Goal: Task Accomplishment & Management: Use online tool/utility

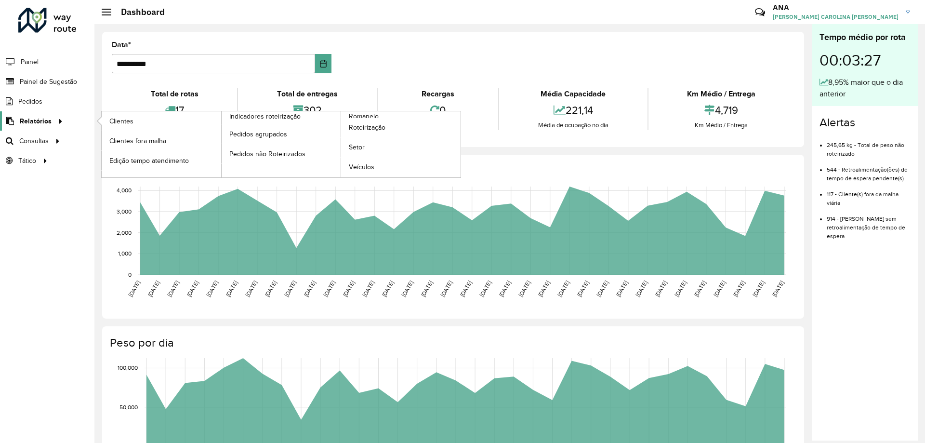
click at [35, 119] on span "Relatórios" at bounding box center [36, 121] width 32 height 10
click at [46, 119] on span "Relatórios" at bounding box center [36, 121] width 32 height 10
click at [122, 122] on span "Clientes" at bounding box center [122, 121] width 26 height 10
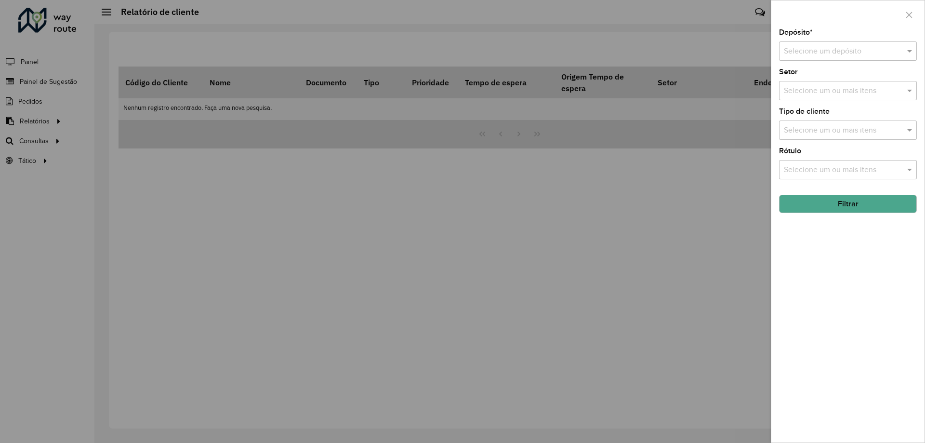
click at [817, 44] on div "Selecione um depósito" at bounding box center [848, 50] width 138 height 19
click at [824, 82] on span "CDD Taubaté" at bounding box center [805, 79] width 45 height 8
click at [843, 87] on input "text" at bounding box center [842, 91] width 123 height 12
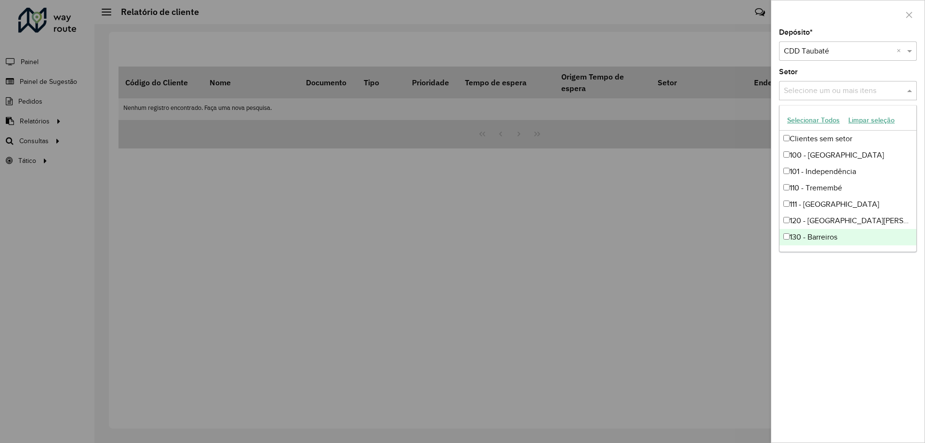
click at [869, 294] on div "Depósito * Selecione um depósito × CDD Taubaté × Setor Selecione um ou mais ite…" at bounding box center [847, 235] width 153 height 413
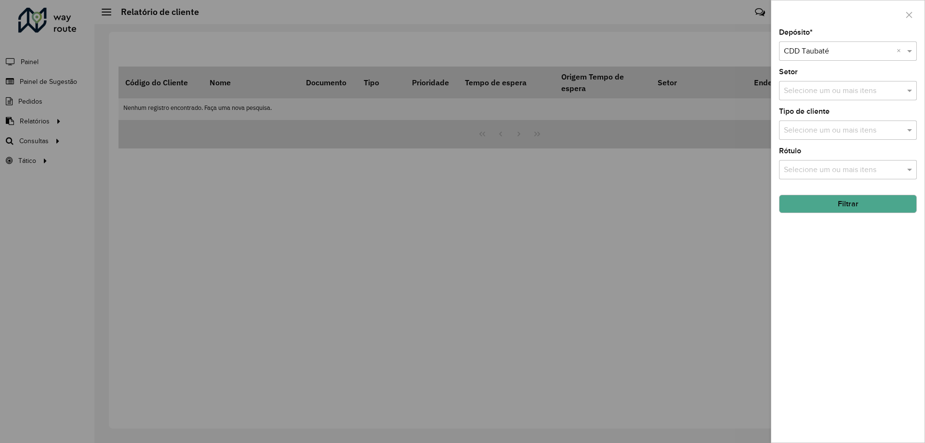
click at [823, 129] on input "text" at bounding box center [842, 131] width 123 height 12
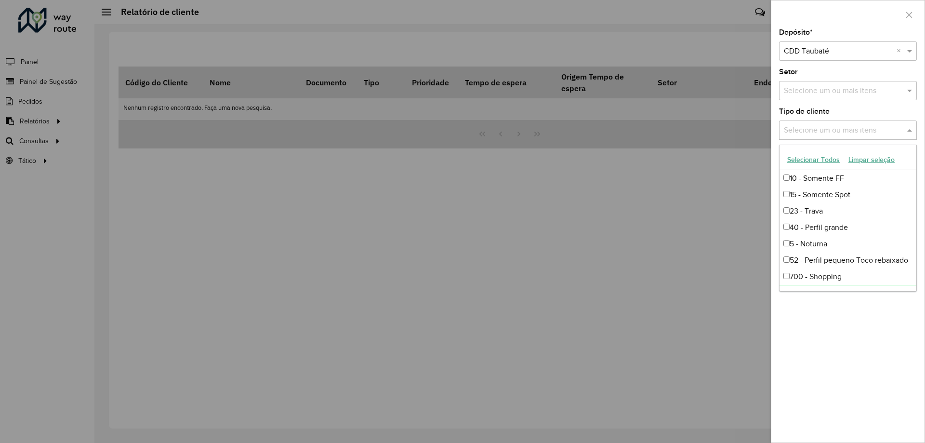
scroll to position [48, 0]
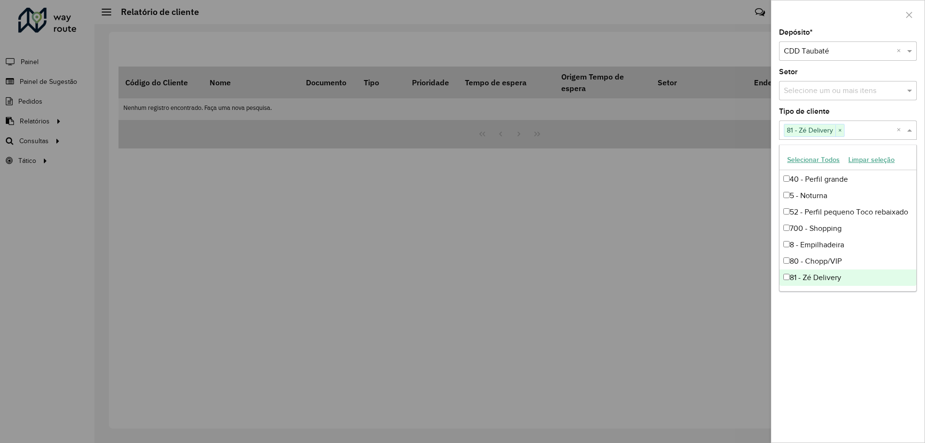
click at [834, 350] on div "Depósito * Selecione um depósito × CDD Taubaté × Setor Selecione um ou mais ite…" at bounding box center [847, 235] width 153 height 413
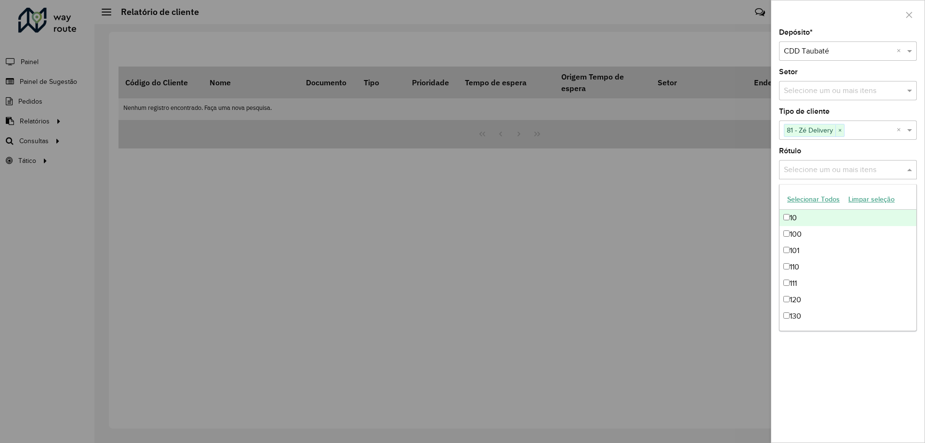
click at [861, 166] on input "text" at bounding box center [842, 170] width 123 height 12
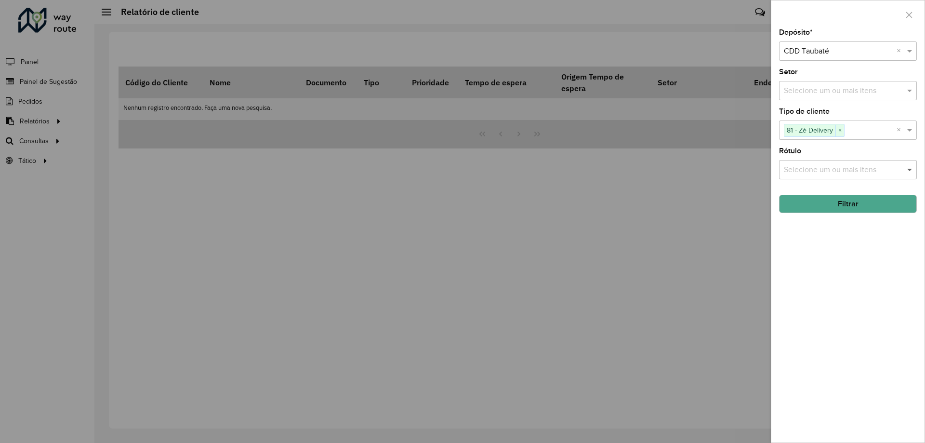
click at [913, 169] on span at bounding box center [911, 170] width 12 height 12
click at [862, 199] on button "Filtrar" at bounding box center [848, 204] width 138 height 18
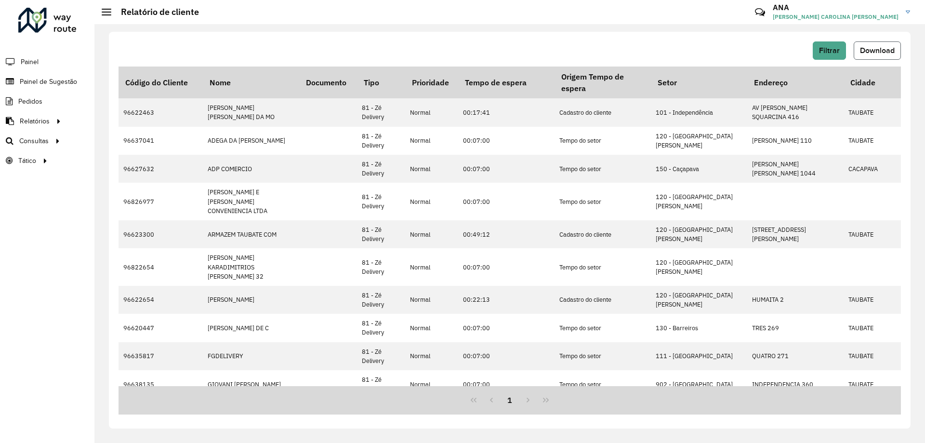
click at [881, 47] on span "Download" at bounding box center [877, 50] width 35 height 8
click at [829, 45] on button "Filtrar" at bounding box center [829, 50] width 33 height 18
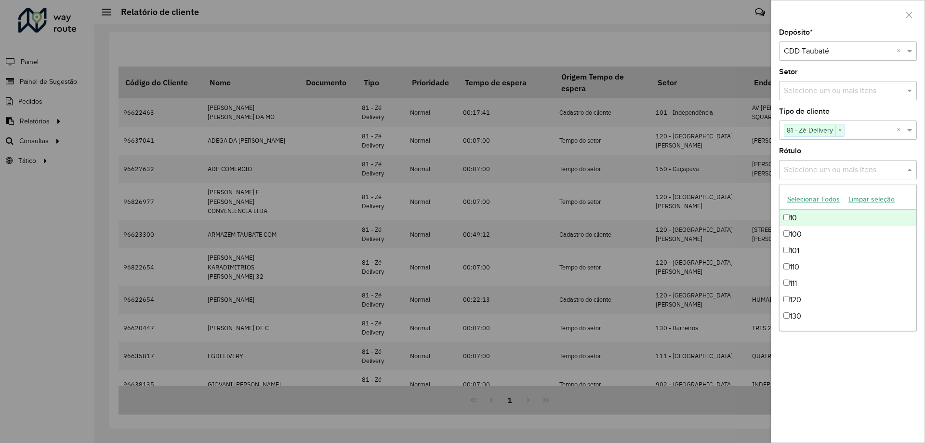
click at [898, 170] on input "text" at bounding box center [842, 170] width 123 height 12
click at [859, 401] on div "Depósito * Selecione um depósito × CDD Taubaté × Setor Selecione um ou mais ite…" at bounding box center [847, 235] width 153 height 413
click at [846, 168] on input "text" at bounding box center [842, 170] width 123 height 12
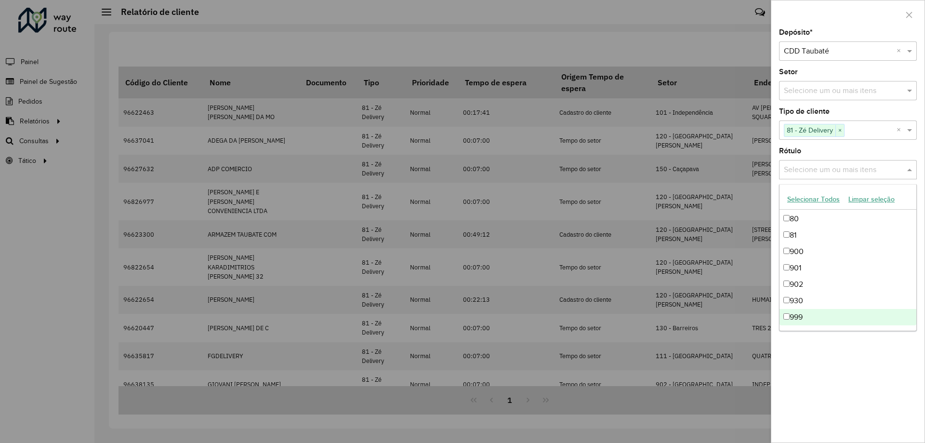
click at [842, 367] on div "Depósito * Selecione um depósito × CDD Taubaté × Setor Selecione um ou mais ite…" at bounding box center [847, 235] width 153 height 413
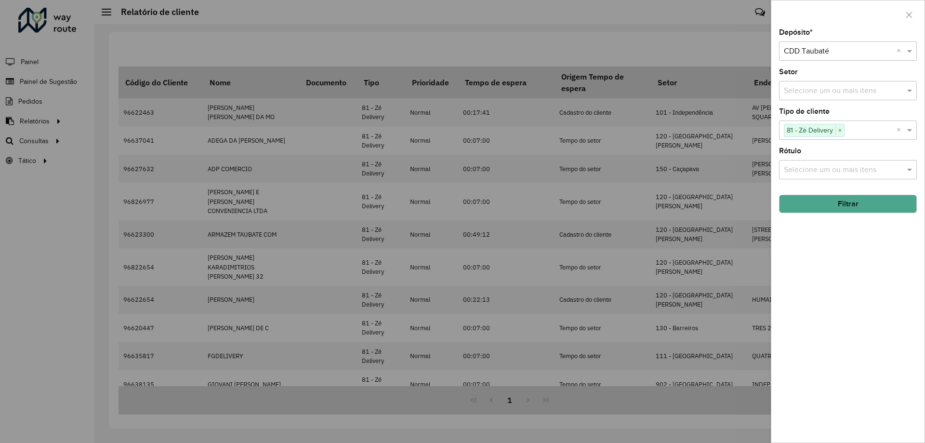
click at [644, 12] on div at bounding box center [462, 221] width 925 height 443
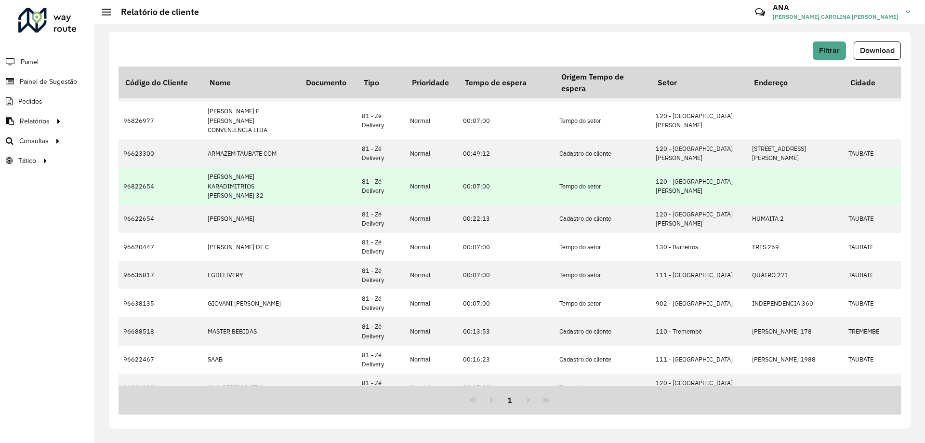
scroll to position [0, 0]
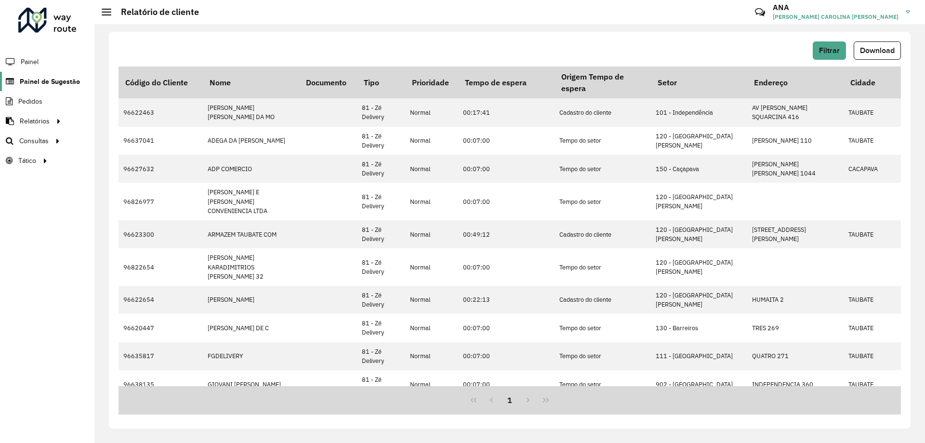
click at [41, 78] on span "Painel de Sugestão" at bounding box center [50, 82] width 60 height 10
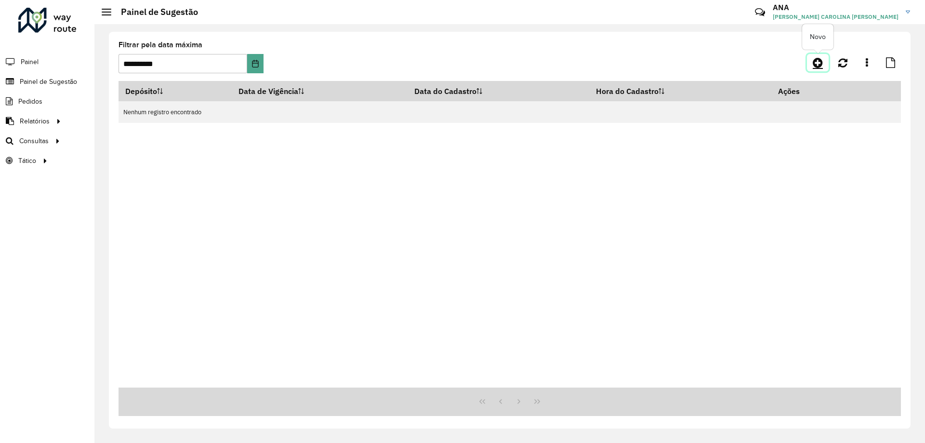
click at [816, 64] on icon at bounding box center [818, 63] width 10 height 12
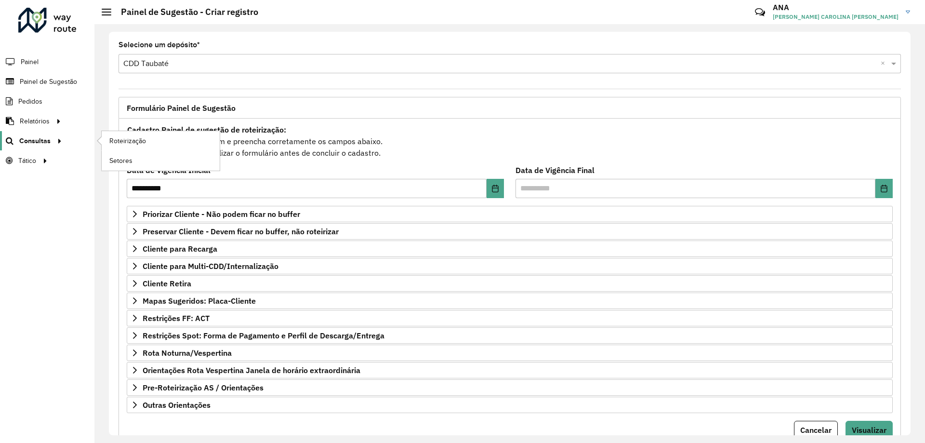
click at [33, 144] on span "Consultas" at bounding box center [34, 141] width 31 height 10
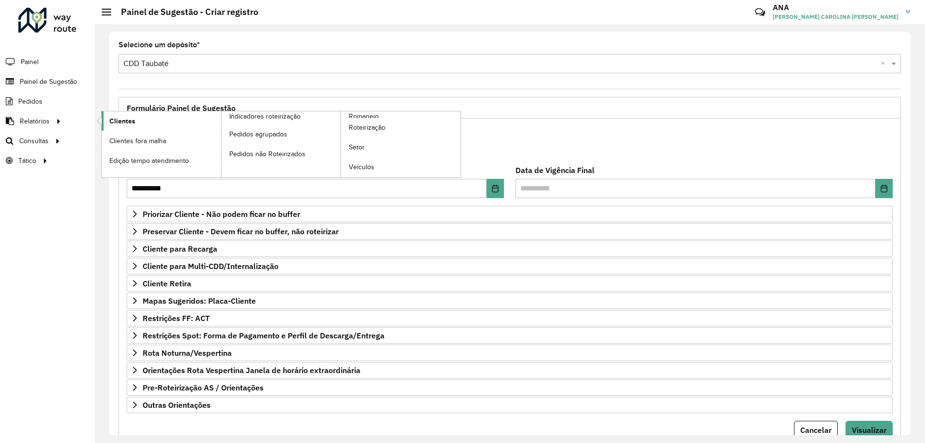
click at [119, 119] on span "Clientes" at bounding box center [122, 121] width 26 height 10
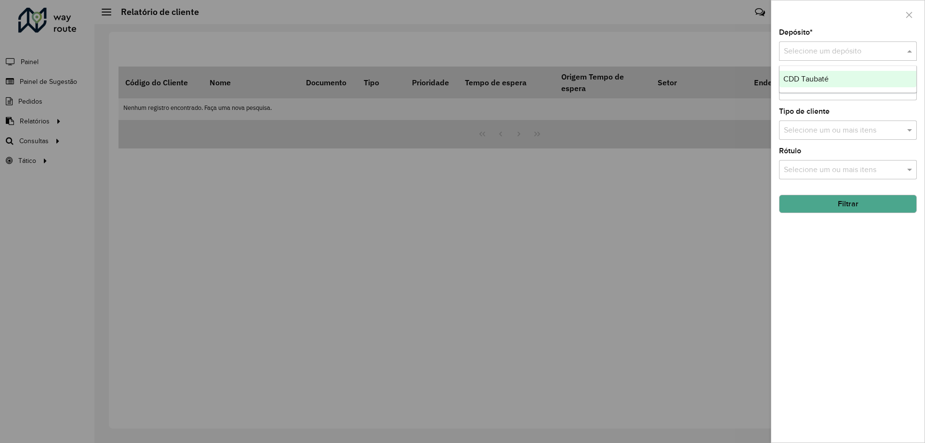
click at [832, 47] on input "text" at bounding box center [838, 52] width 109 height 12
click at [819, 80] on span "CDD Taubaté" at bounding box center [805, 79] width 45 height 8
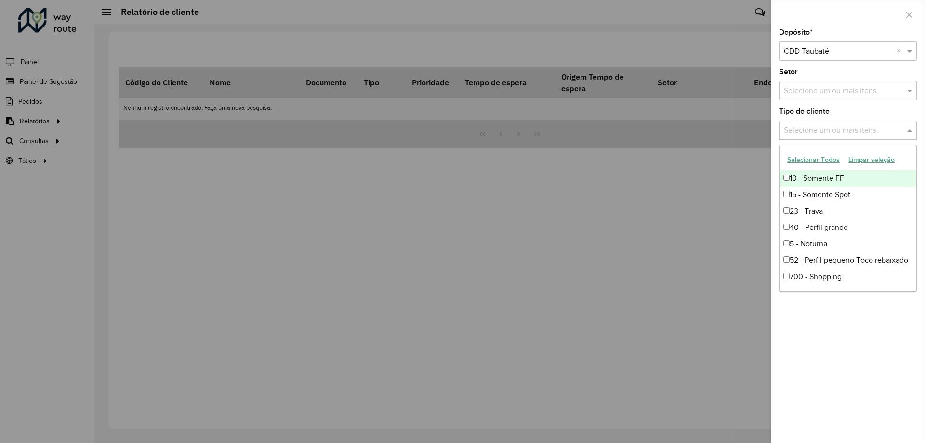
click at [824, 129] on input "text" at bounding box center [842, 131] width 123 height 12
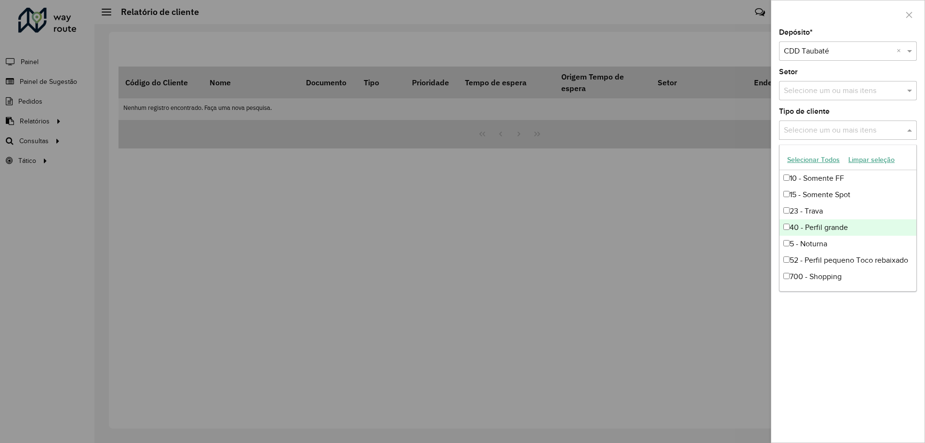
scroll to position [48, 0]
